Goal: Navigation & Orientation: Find specific page/section

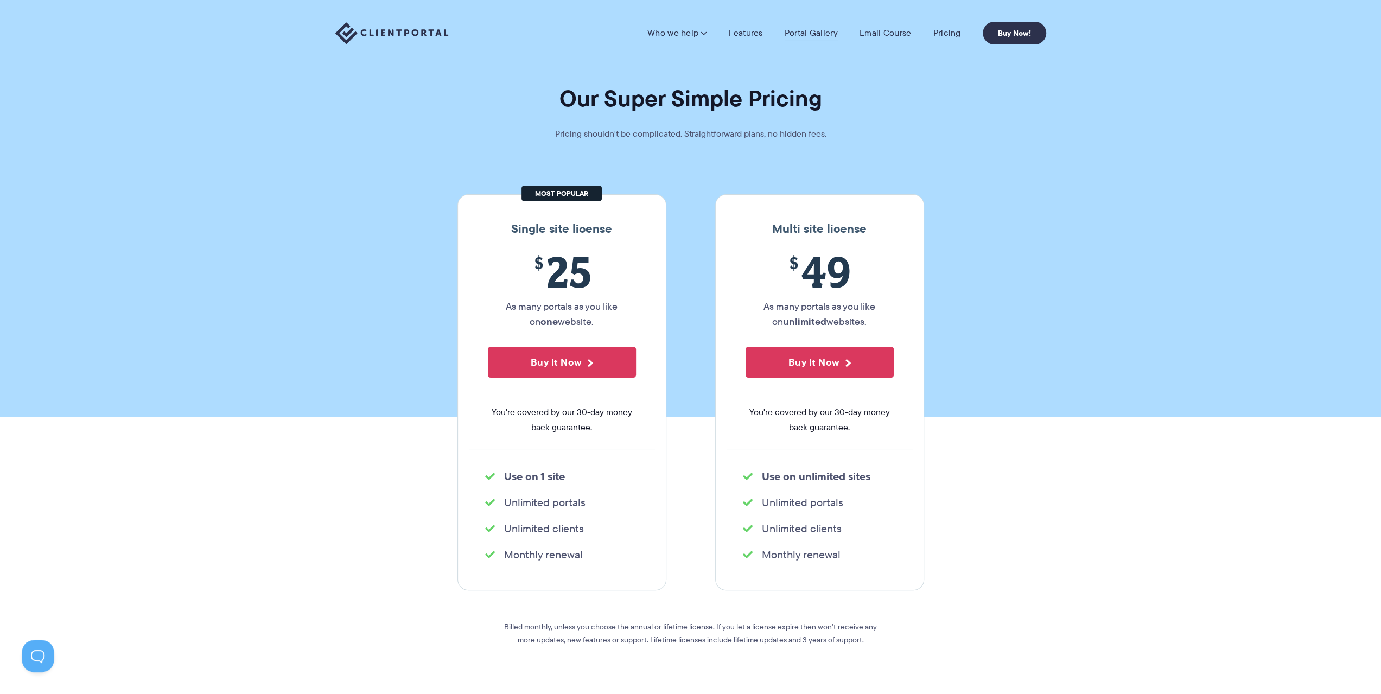
click at [807, 31] on link "Portal Gallery" at bounding box center [810, 33] width 53 height 11
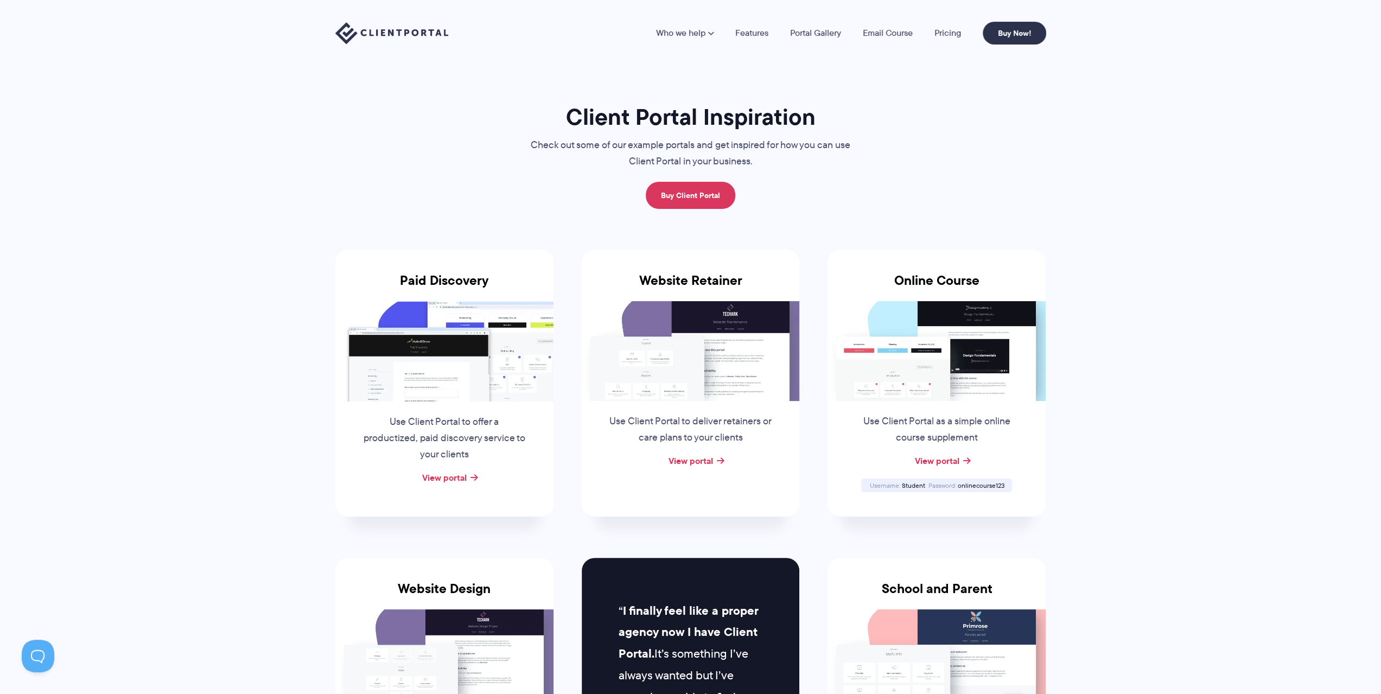
click at [477, 349] on img at bounding box center [444, 351] width 218 height 100
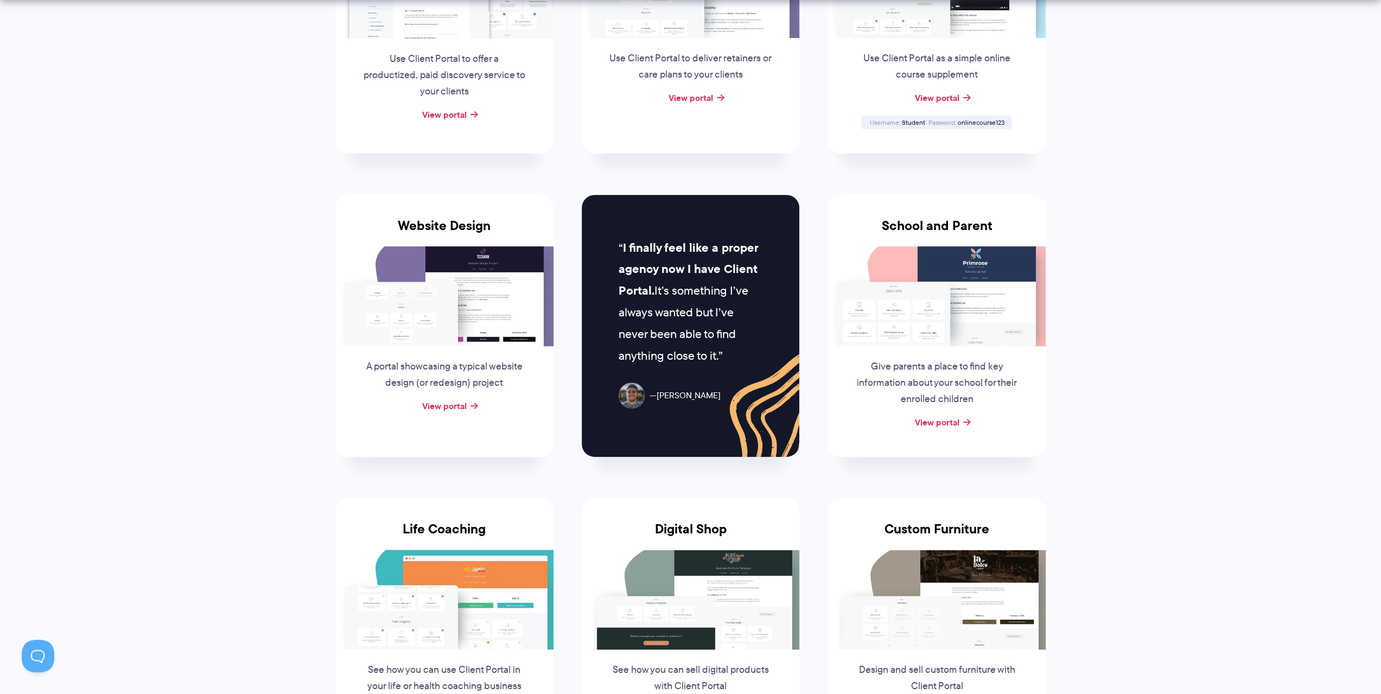
scroll to position [380, 0]
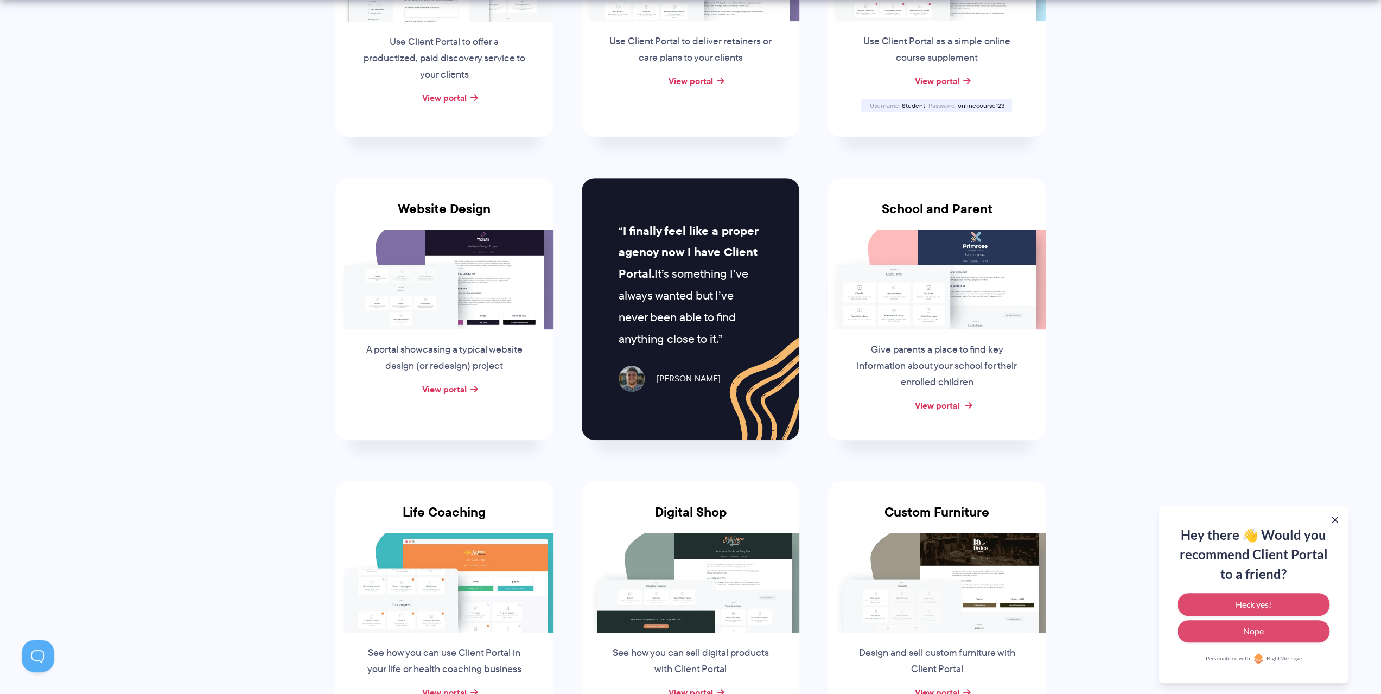
click at [932, 404] on link "View portal" at bounding box center [936, 405] width 44 height 13
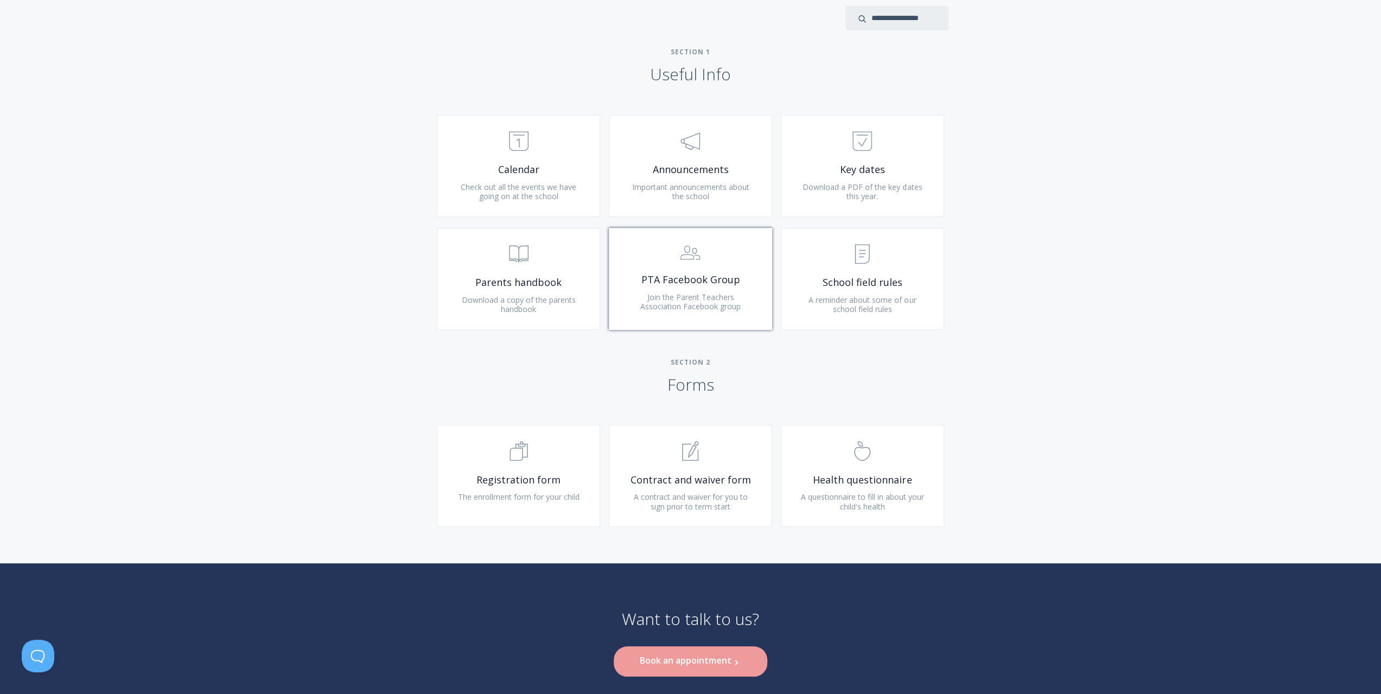
scroll to position [469, 0]
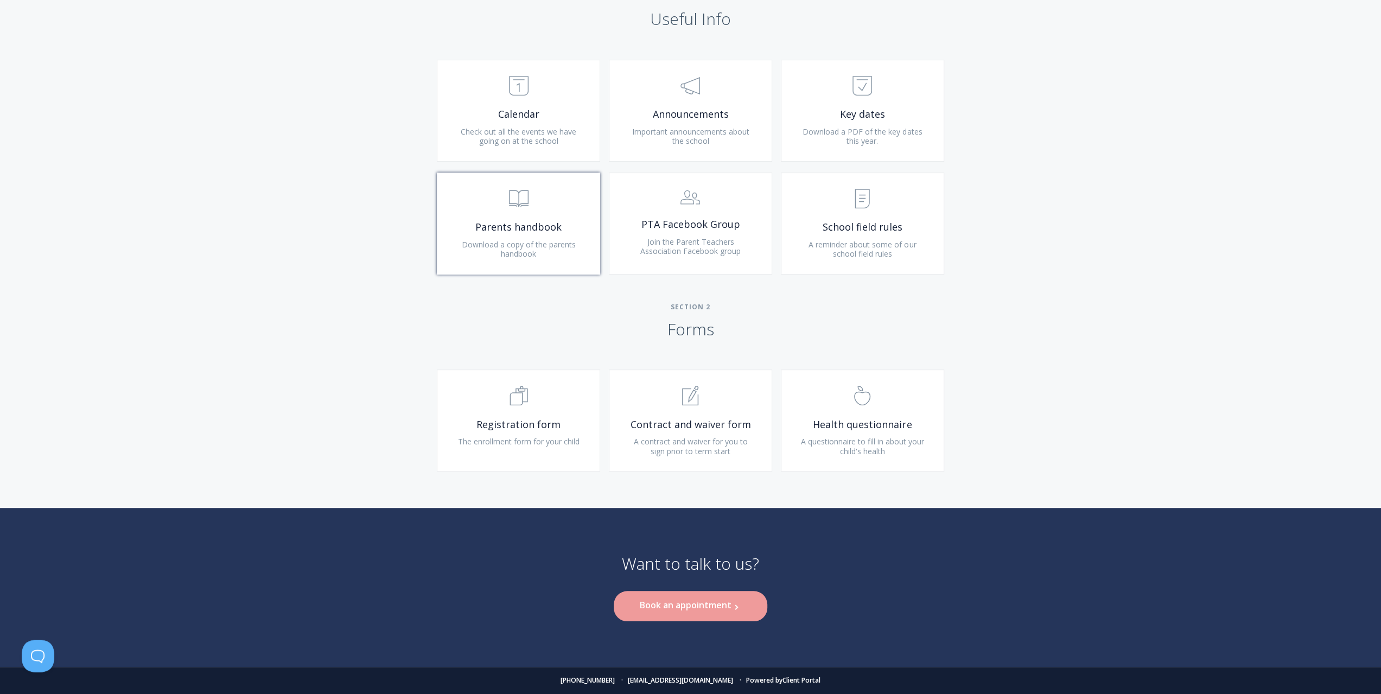
click at [552, 213] on span ".st0{fill:none;stroke:#000000;stroke-width:2;stroke-miterlimit:10;} Untitled-13" at bounding box center [519, 199] width 130 height 33
click at [572, 112] on span "Calendar" at bounding box center [519, 114] width 130 height 12
click at [693, 119] on span "Announcements" at bounding box center [690, 114] width 130 height 12
click at [889, 200] on span ".st0{fill:none;stroke:#000000;stroke-width:2;stroke-miterlimit:10;} Untitled-15" at bounding box center [862, 199] width 130 height 33
click at [868, 419] on span "Health questionnaire" at bounding box center [862, 424] width 130 height 12
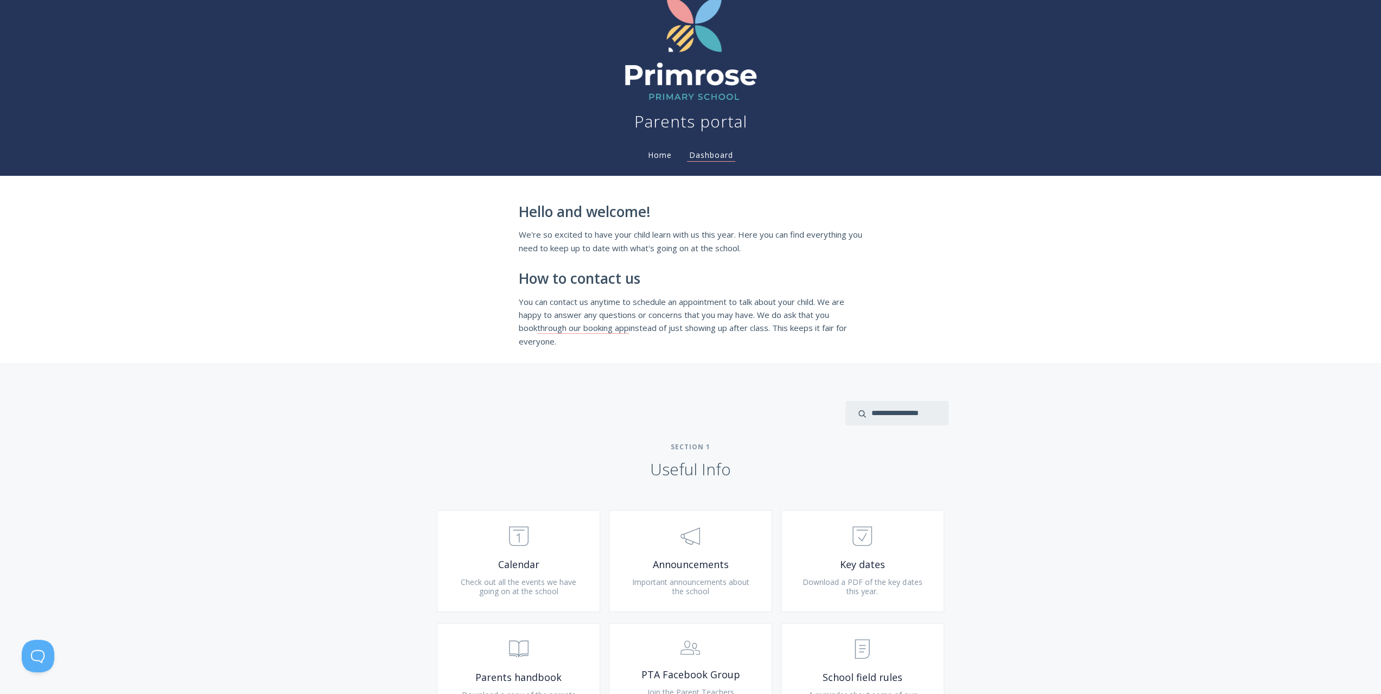
scroll to position [0, 0]
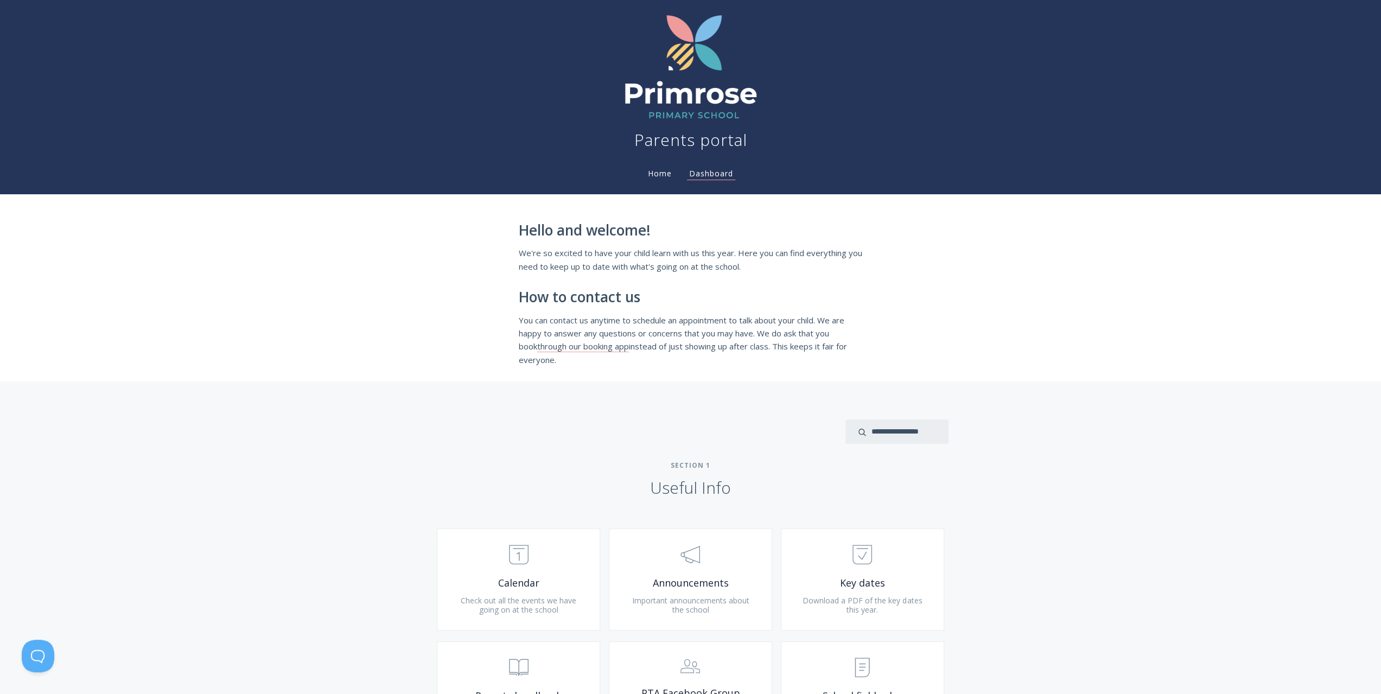
click at [654, 173] on link "Home" at bounding box center [660, 173] width 28 height 10
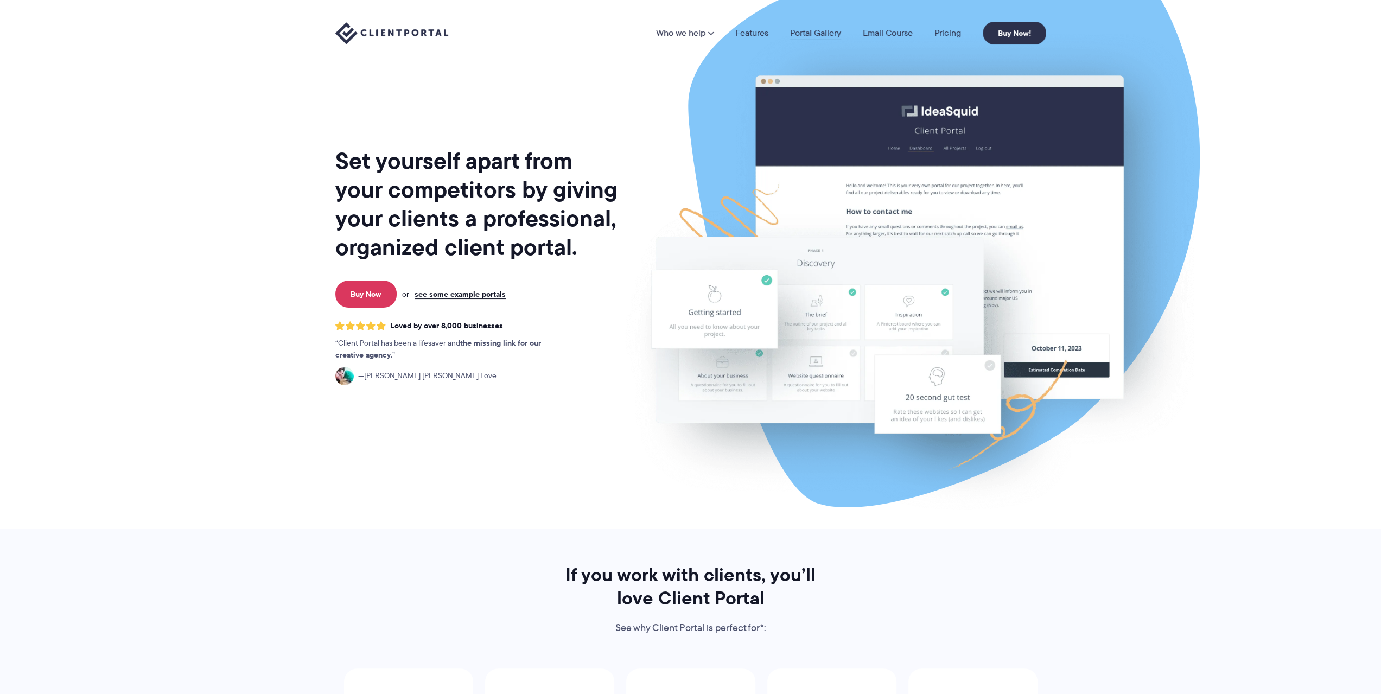
click at [830, 34] on link "Portal Gallery" at bounding box center [815, 33] width 51 height 9
click at [804, 34] on link "Portal Gallery" at bounding box center [815, 33] width 51 height 9
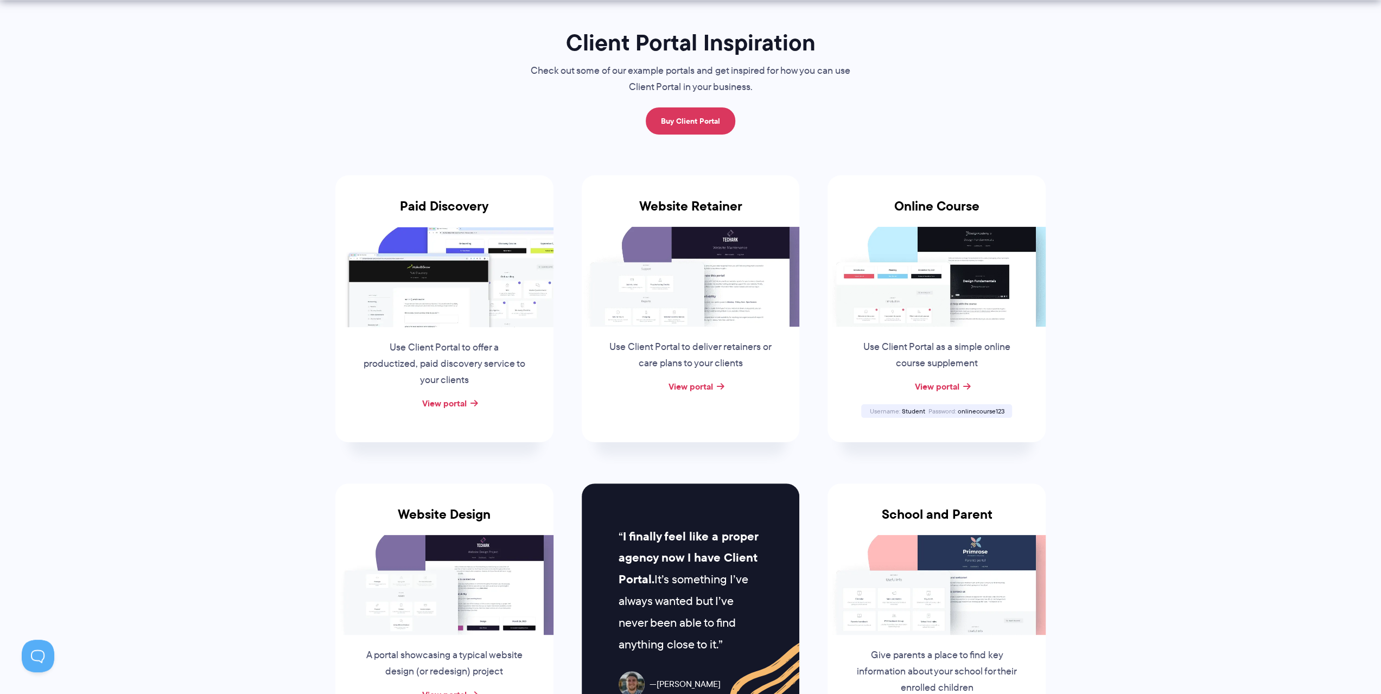
scroll to position [108, 0]
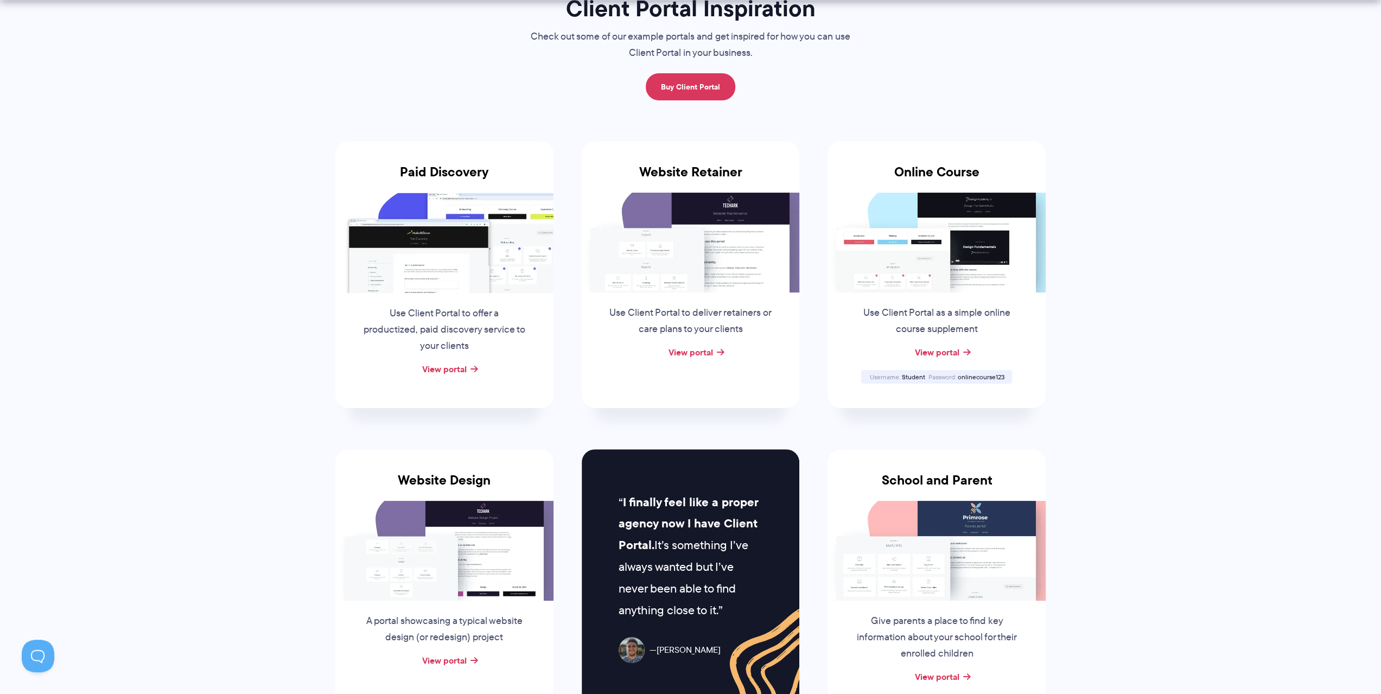
click at [713, 284] on img at bounding box center [691, 243] width 218 height 100
click at [710, 352] on link "View portal" at bounding box center [690, 352] width 44 height 13
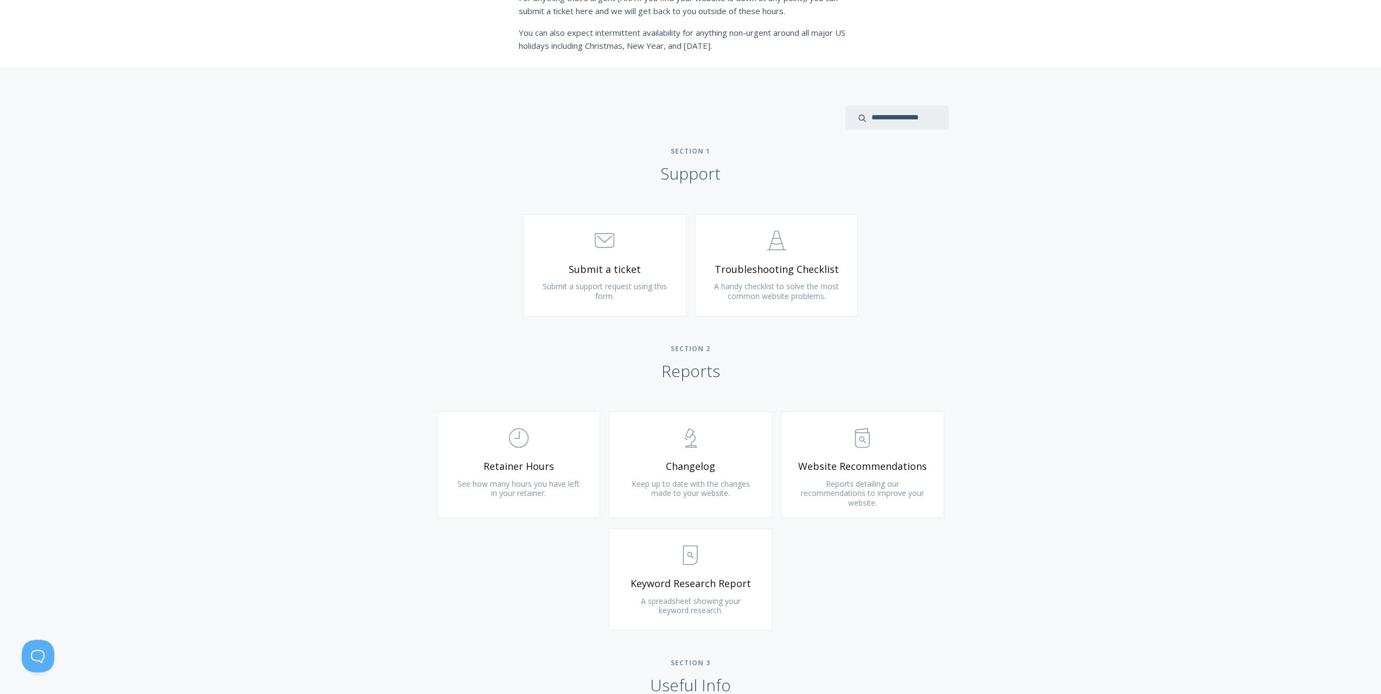
scroll to position [434, 0]
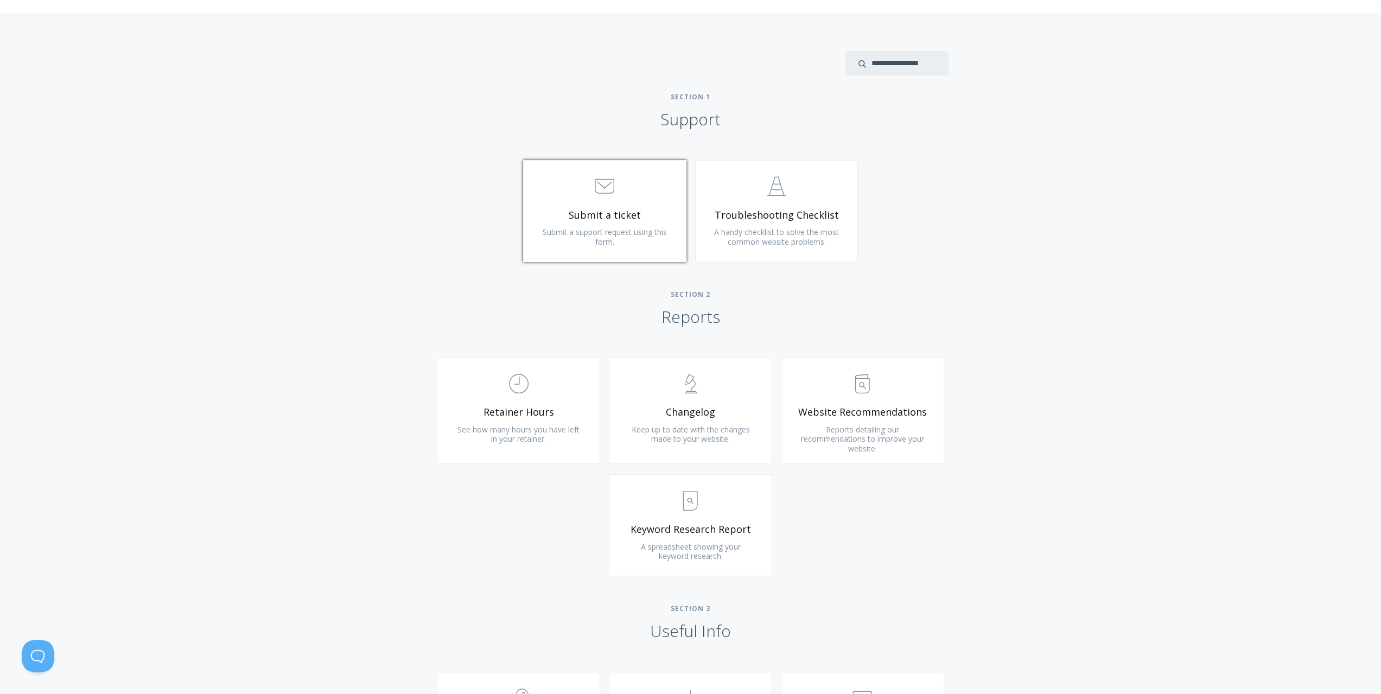
click at [620, 204] on link ".st0{fill:none;stroke:#000000;stroke-width:2;stroke-miterlimit:10;} 3. Communic…" at bounding box center [604, 211] width 163 height 102
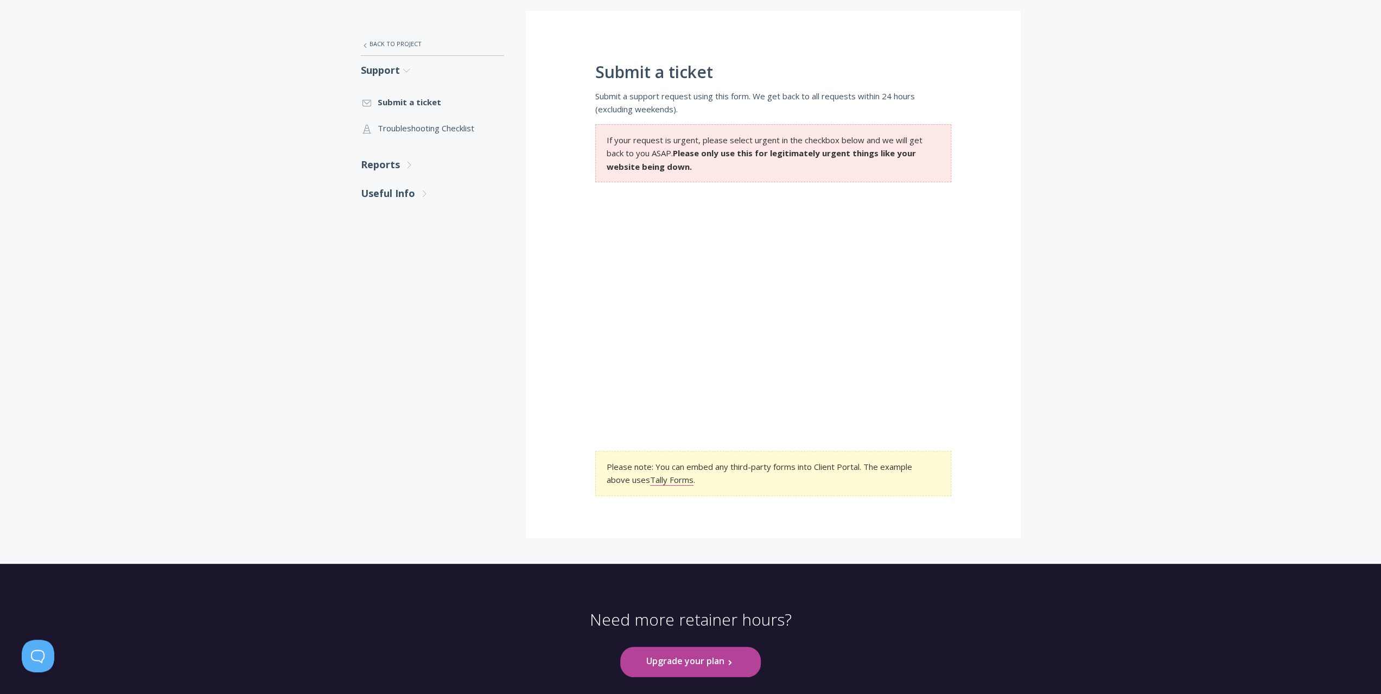
scroll to position [243, 0]
